Goal: Transaction & Acquisition: Purchase product/service

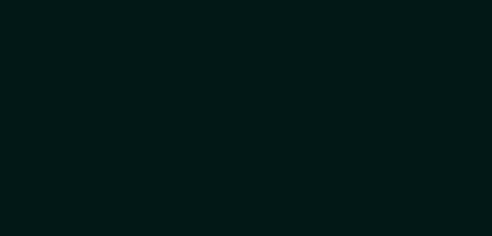
click at [306, 29] on div at bounding box center [246, 118] width 492 height 236
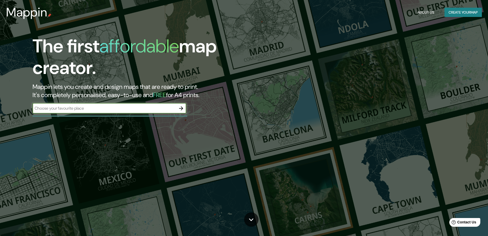
click at [63, 110] on input "text" at bounding box center [105, 108] width 144 height 6
type input "veladero"
click at [66, 103] on div "veladero ​" at bounding box center [110, 108] width 154 height 10
click at [251, 221] on icon at bounding box center [251, 219] width 9 height 9
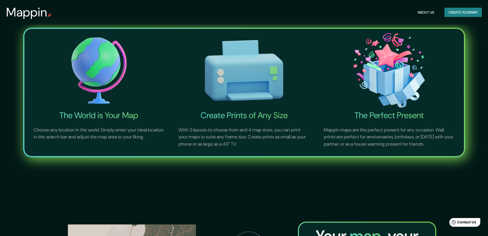
scroll to position [442, 0]
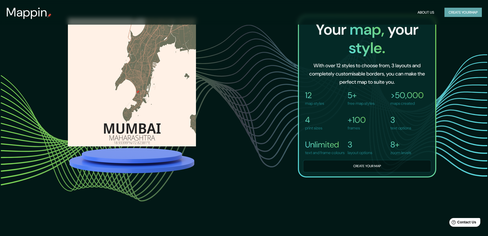
click at [468, 9] on button "Create your map" at bounding box center [463, 12] width 37 height 9
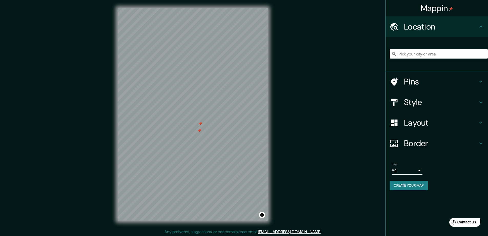
click at [432, 56] on input "Pick your city or area" at bounding box center [439, 53] width 98 height 9
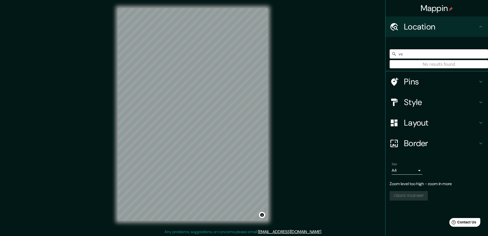
type input "v"
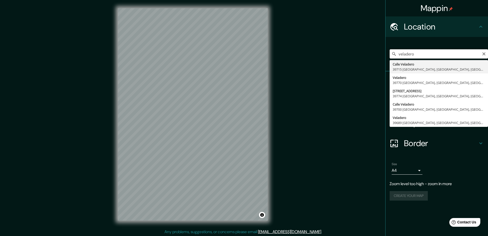
click at [450, 58] on input "veladero" at bounding box center [439, 53] width 98 height 9
type input "Calle Veladero, 39715 [GEOGRAPHIC_DATA], [GEOGRAPHIC_DATA], [GEOGRAPHIC_DATA]"
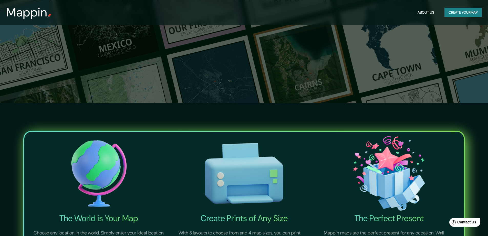
scroll to position [236, 0]
